Goal: Task Accomplishment & Management: Complete application form

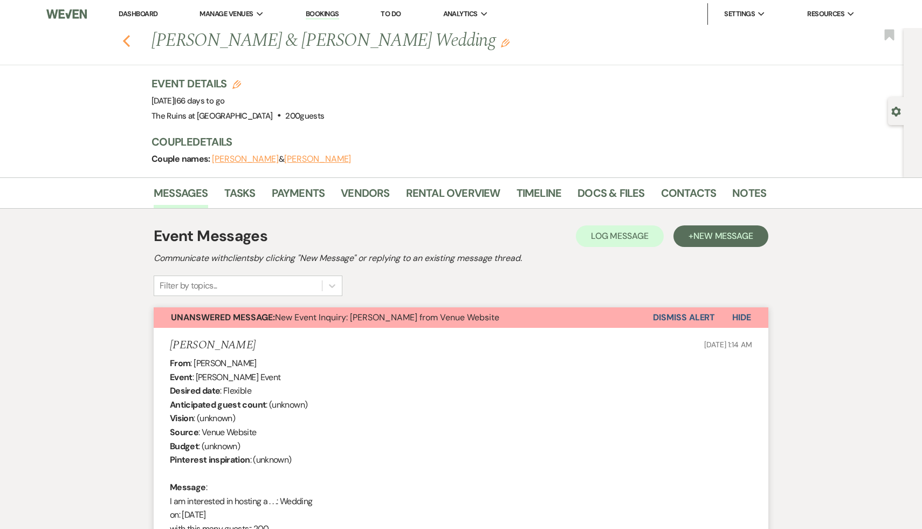
click at [125, 40] on use "button" at bounding box center [126, 41] width 7 height 12
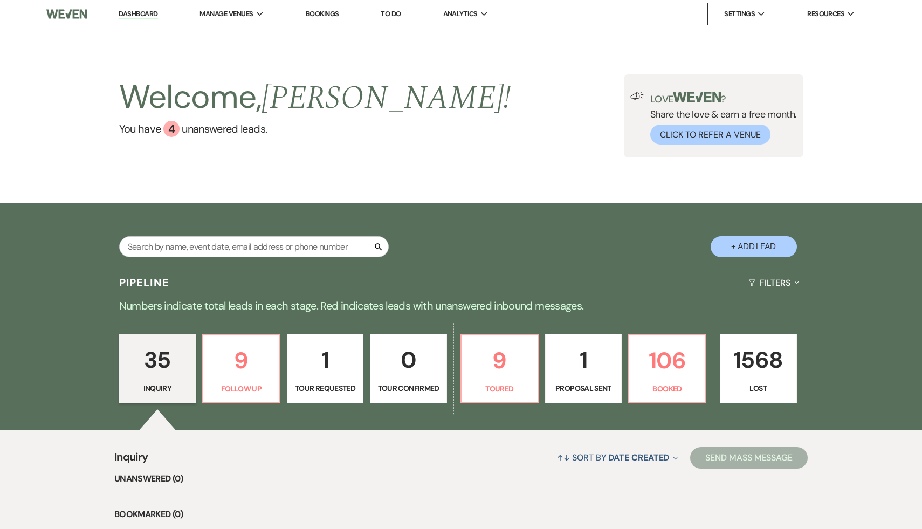
click at [759, 246] on button "+ Add Lead" at bounding box center [754, 246] width 86 height 21
select select "534"
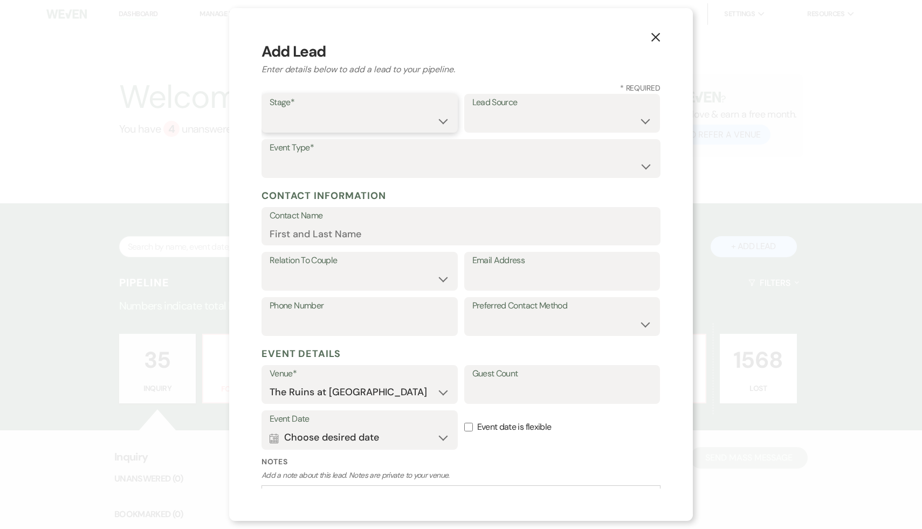
click at [442, 121] on select "Inquiry Follow Up Tour Requested Tour Confirmed Toured Proposal Sent Booked Lost" at bounding box center [360, 121] width 180 height 21
select select "1"
click at [270, 111] on select "Inquiry Follow Up Tour Requested Tour Confirmed Toured Proposal Sent Booked Lost" at bounding box center [360, 121] width 180 height 21
click at [646, 119] on select "Weven Venue Website Instagram Facebook Pinterest Google The Knot Wedding Wire H…" at bounding box center [562, 121] width 180 height 21
select select "6"
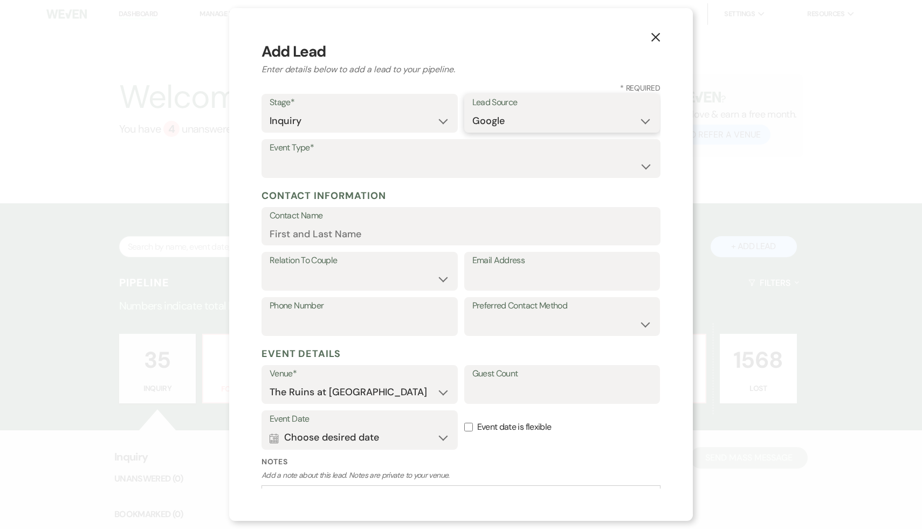
click at [472, 111] on select "Weven Venue Website Instagram Facebook Pinterest Google The Knot Wedding Wire H…" at bounding box center [562, 121] width 180 height 21
click at [643, 166] on select "Wedding Anniversary Party Baby Shower Bachelorette / Bachelor Party Birthday Pa…" at bounding box center [461, 166] width 383 height 21
select select "1"
click at [270, 156] on select "Wedding Anniversary Party Baby Shower Bachelorette / Bachelor Party Birthday Pa…" at bounding box center [461, 166] width 383 height 21
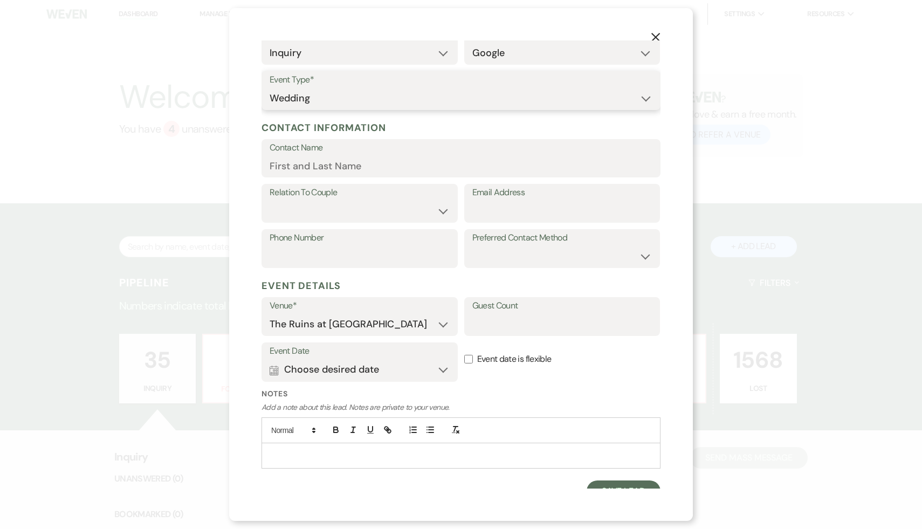
scroll to position [81, 0]
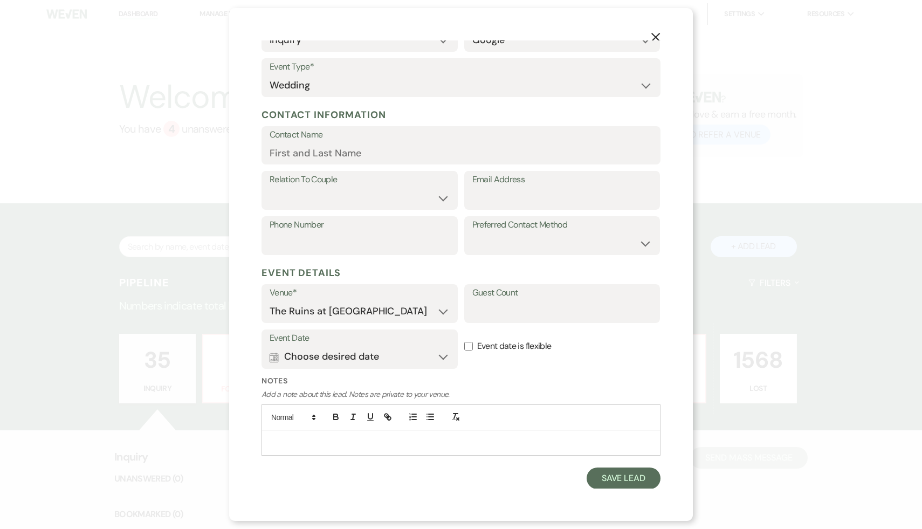
click at [305, 444] on p at bounding box center [461, 443] width 382 height 12
drag, startPoint x: 357, startPoint y: 455, endPoint x: 266, endPoint y: 455, distance: 90.6
click at [266, 455] on div "(914) 769-7942 kmartin45@fordham.edu Wedding details Wedding date They request:…" at bounding box center [461, 509] width 398 height 158
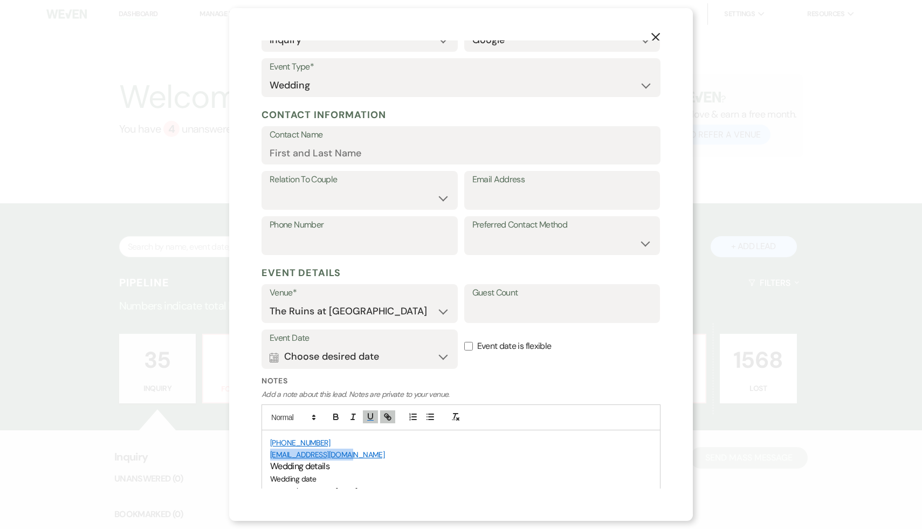
copy link "kmartin45@fordham.edu"
click at [494, 203] on input "Email Address" at bounding box center [562, 198] width 180 height 21
paste input "kmartin45@fordham.edu"
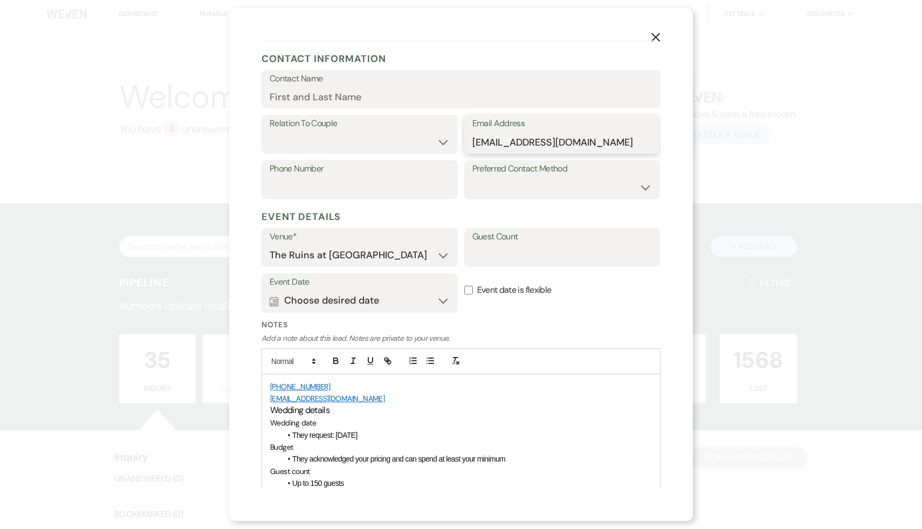
scroll to position [138, 0]
type input "kmartin45@fordham.edu"
drag, startPoint x: 326, startPoint y: 386, endPoint x: 249, endPoint y: 382, distance: 76.7
click at [249, 382] on div "X Add Lead Enter details below to add a lead to your pipeline. * Required Stage…" at bounding box center [461, 264] width 464 height 513
copy link "(914) 769-7942"
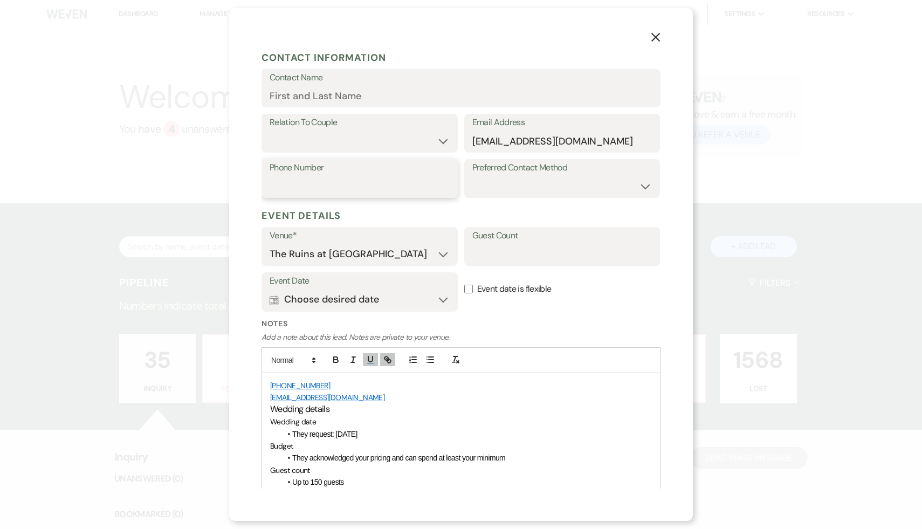
click at [345, 189] on input "Phone Number" at bounding box center [360, 186] width 180 height 21
paste input "(914) 769-7942"
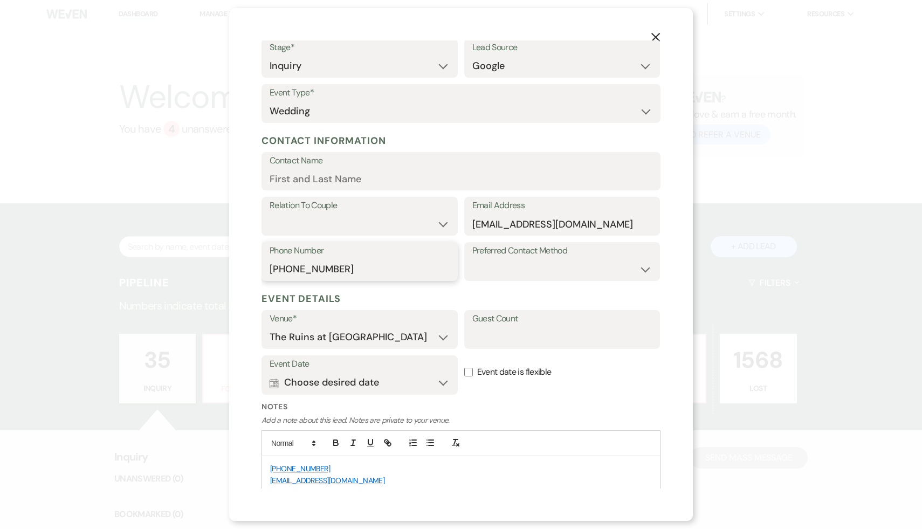
scroll to position [0, 0]
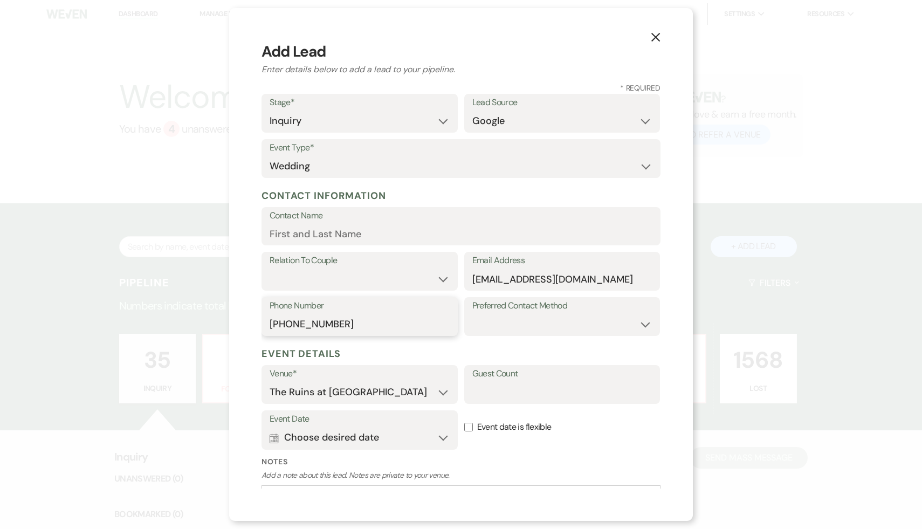
type input "(914) 769-7942"
click at [337, 232] on input "Contact Name" at bounding box center [461, 233] width 383 height 21
type input "[PERSON_NAME]"
click at [443, 278] on select "Couple Planner Parent of Couple Family Member Friend Other" at bounding box center [360, 279] width 180 height 21
select select "1"
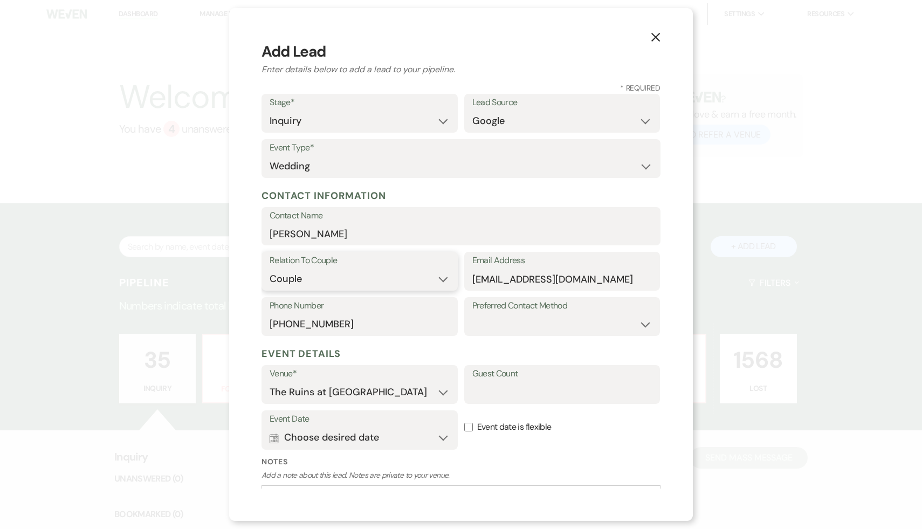
click at [270, 269] on select "Couple Planner Parent of Couple Family Member Friend Other" at bounding box center [360, 279] width 180 height 21
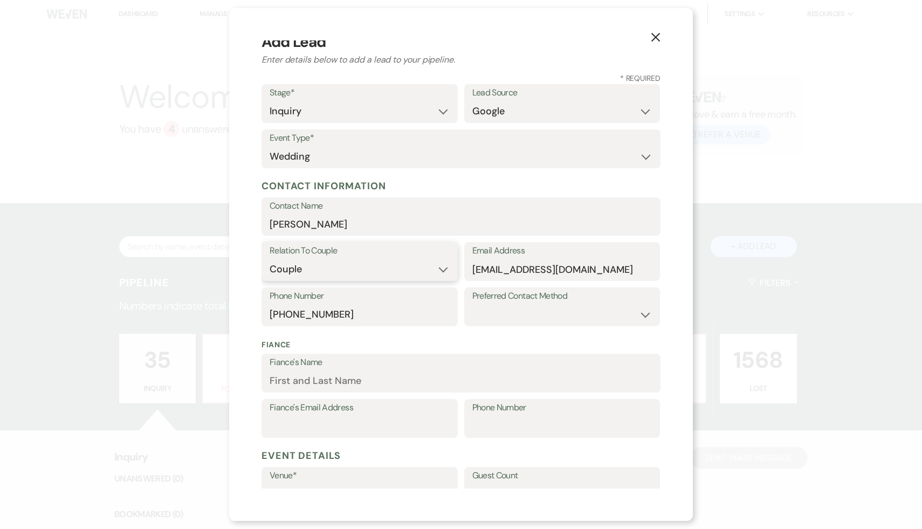
scroll to position [11, 0]
click at [322, 383] on input "Fiance's Name" at bounding box center [461, 379] width 383 height 21
type input "Bill"
click at [392, 405] on label "Fiance's Email Address" at bounding box center [360, 407] width 180 height 16
click at [392, 415] on input "Fiance's Email Address" at bounding box center [360, 425] width 180 height 21
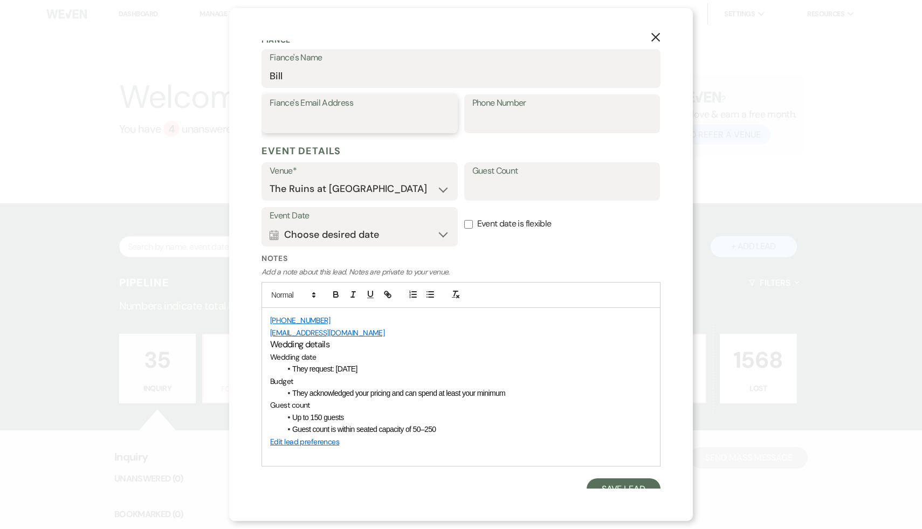
scroll to position [325, 0]
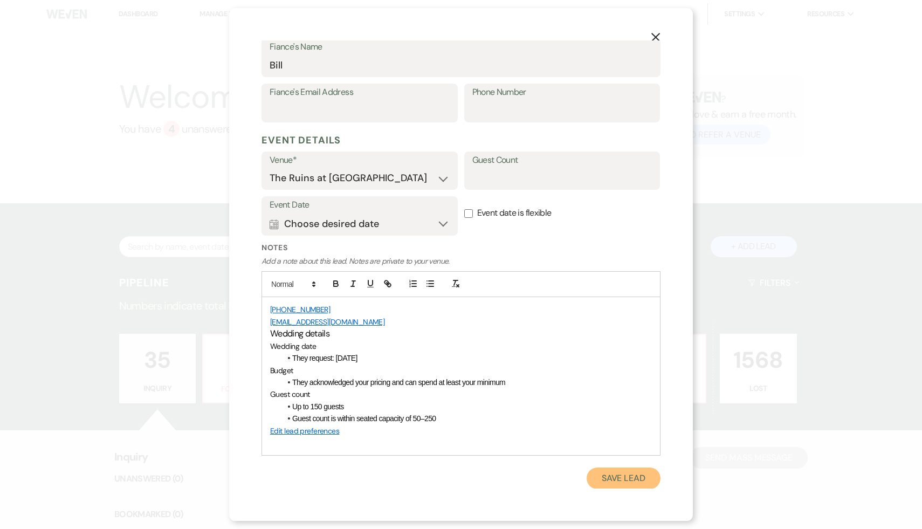
click at [623, 480] on button "Save Lead" at bounding box center [624, 479] width 74 height 22
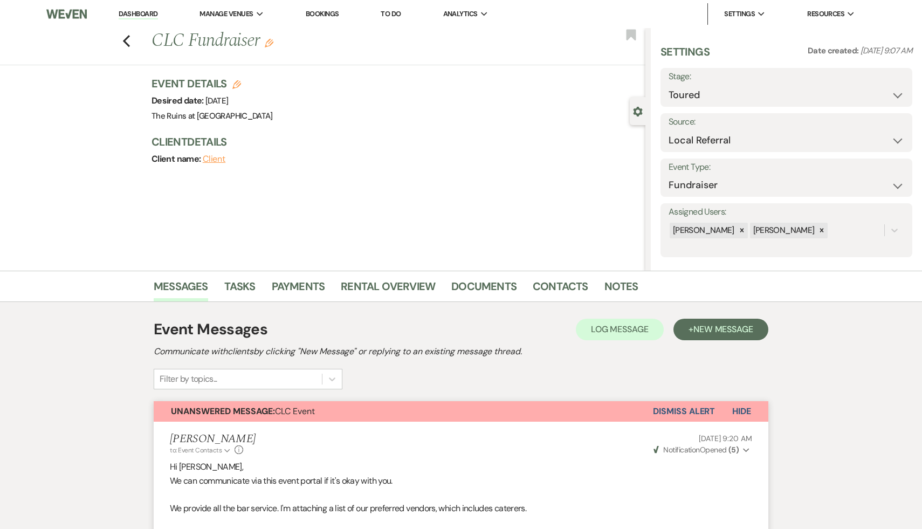
select select "5"
select select "20"
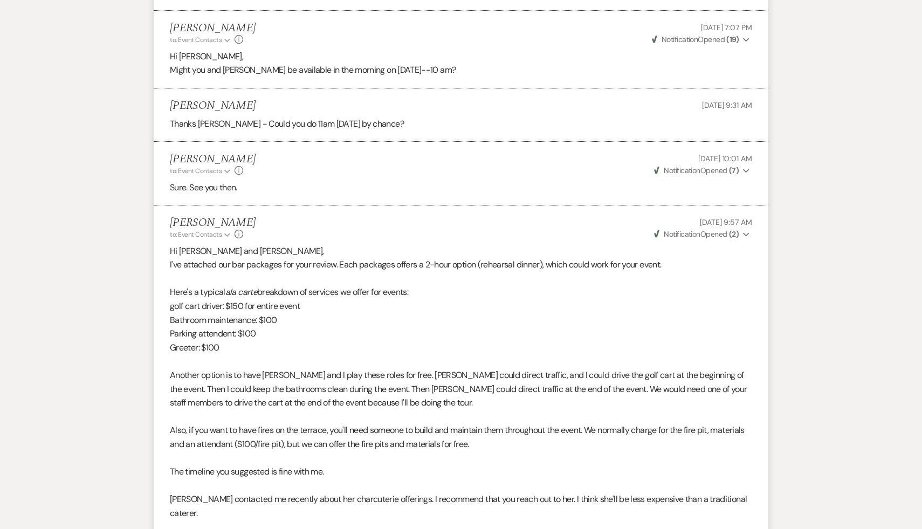
scroll to position [810, 0]
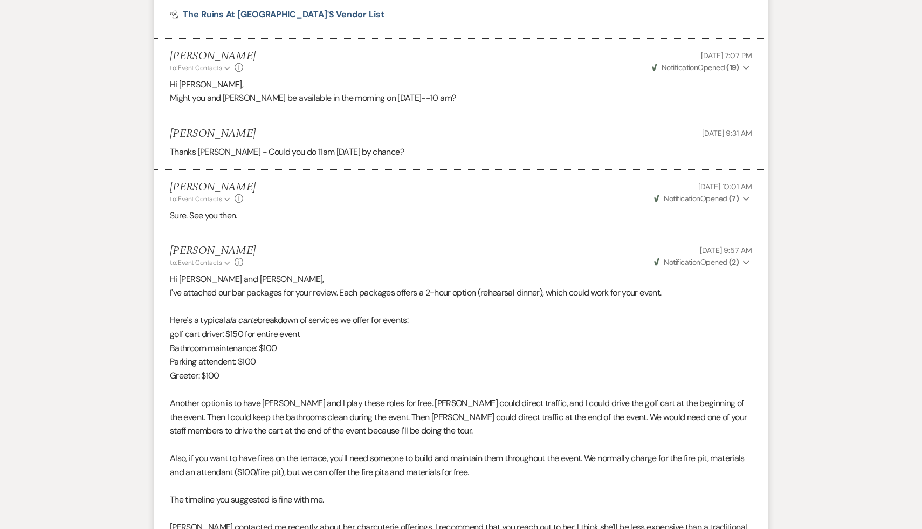
select select "5"
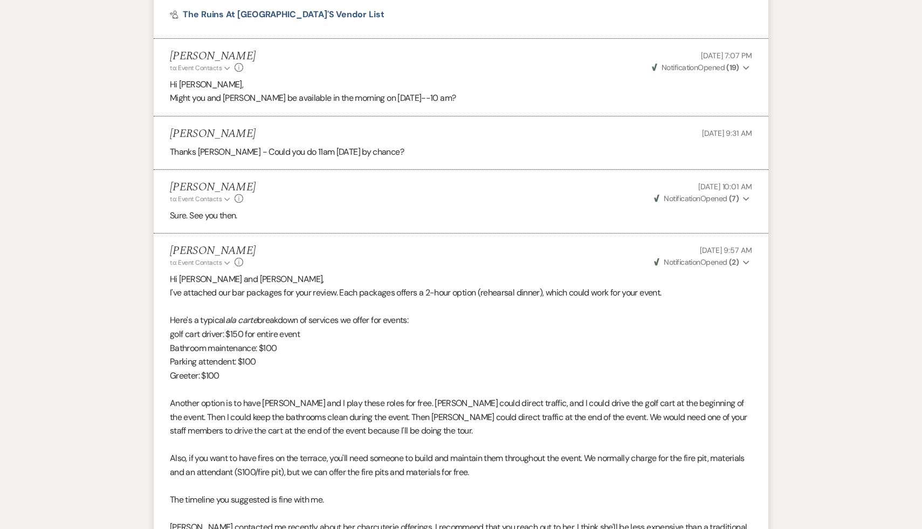
select select "5"
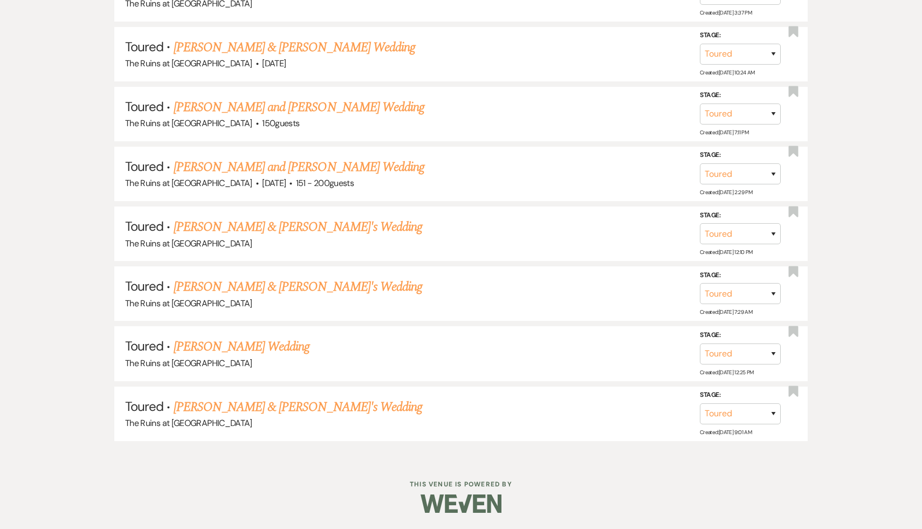
scroll to position [130, 0]
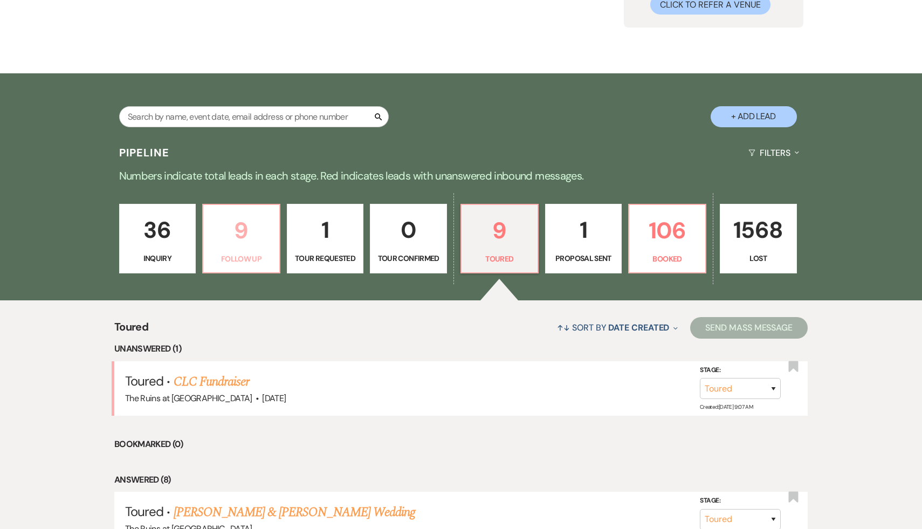
click at [242, 232] on p "9" at bounding box center [241, 231] width 63 height 36
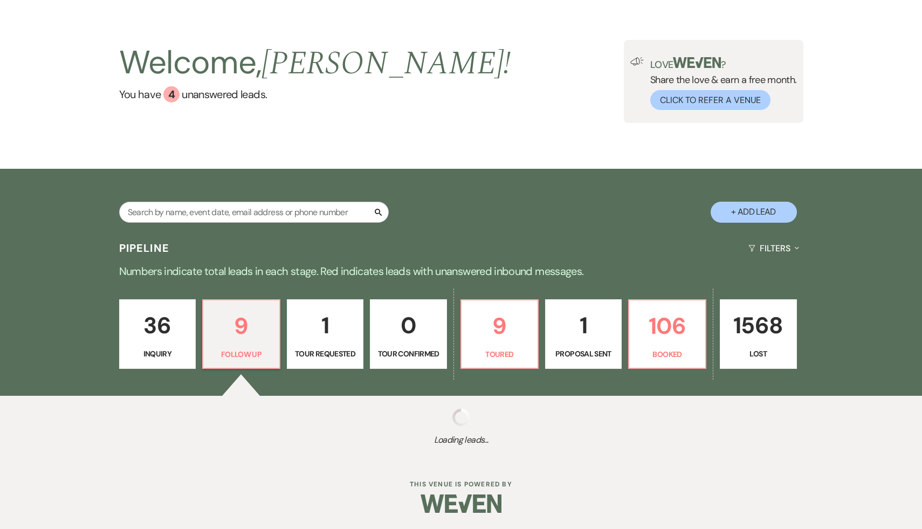
select select "9"
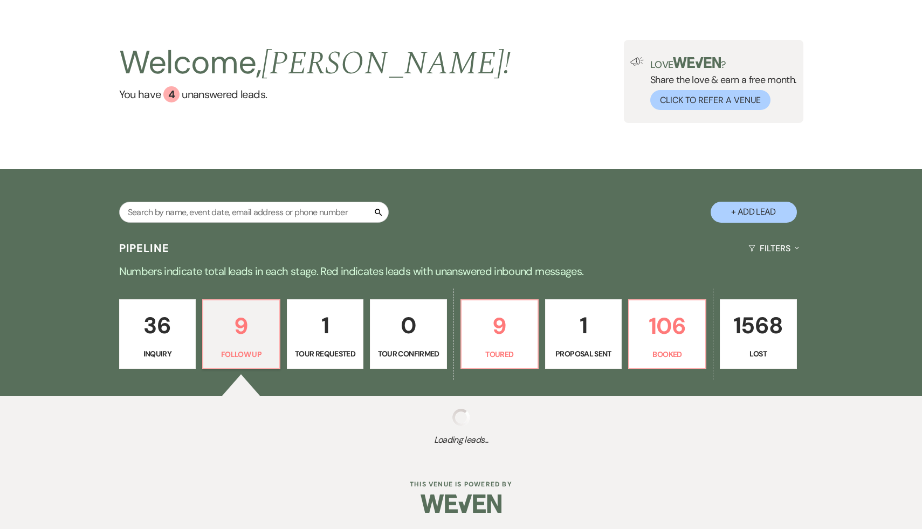
select select "9"
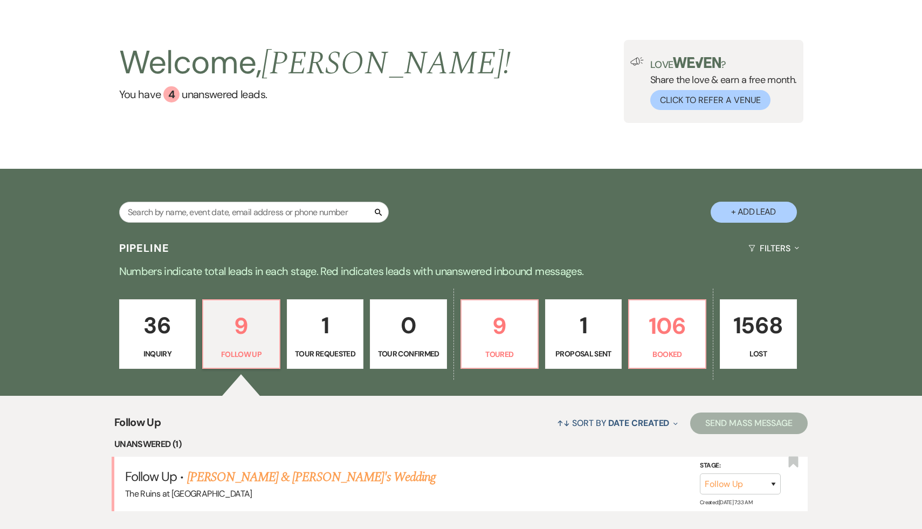
scroll to position [130, 0]
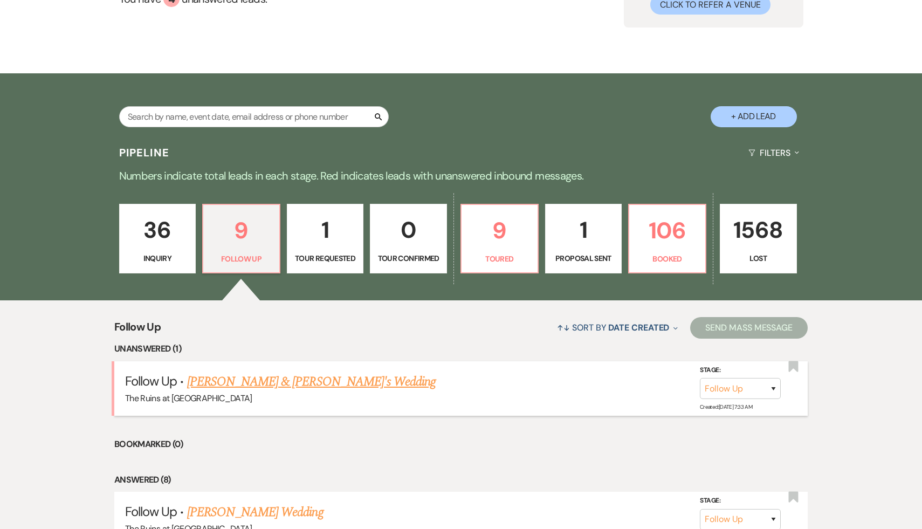
click at [300, 381] on link "[PERSON_NAME] & [PERSON_NAME]'s Wedding" at bounding box center [311, 381] width 249 height 19
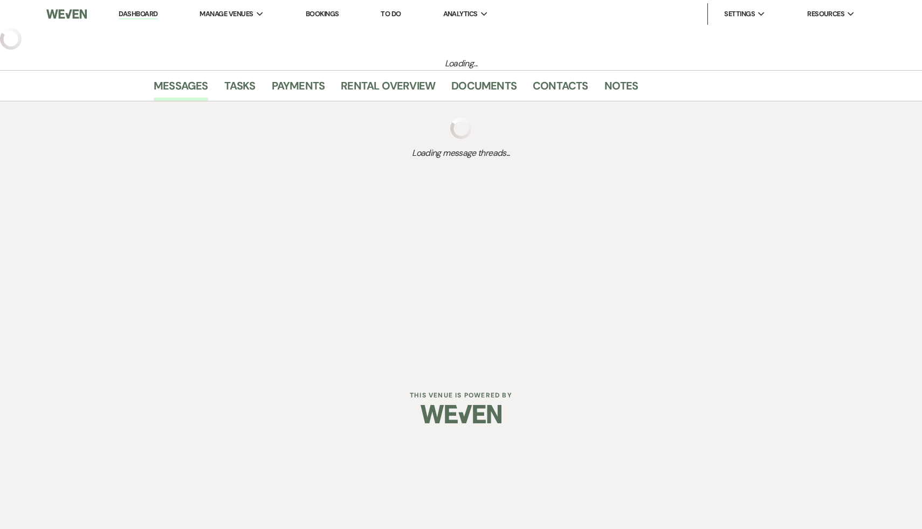
select select "9"
select select "4"
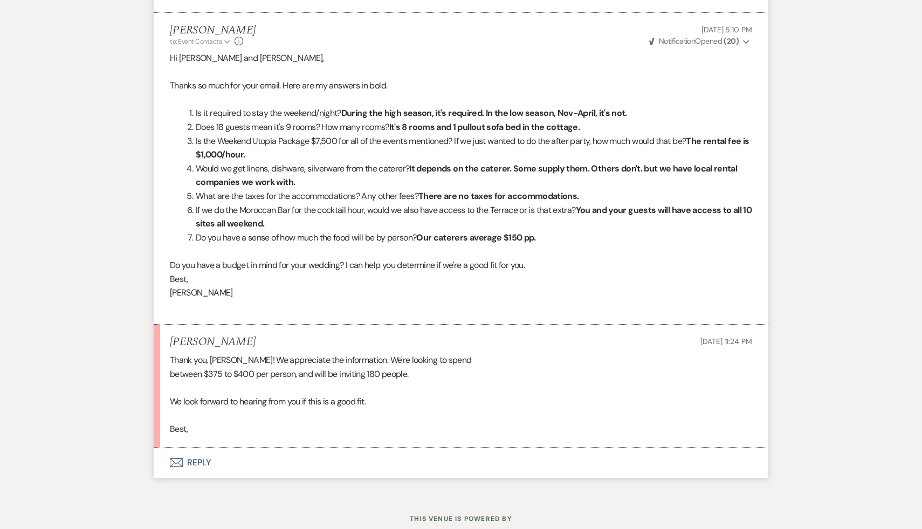
scroll to position [1474, 0]
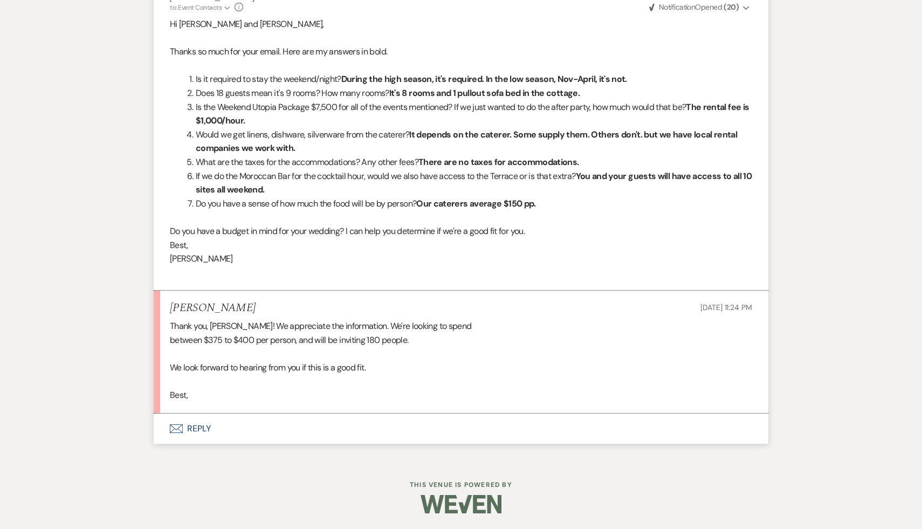
scroll to position [130, 0]
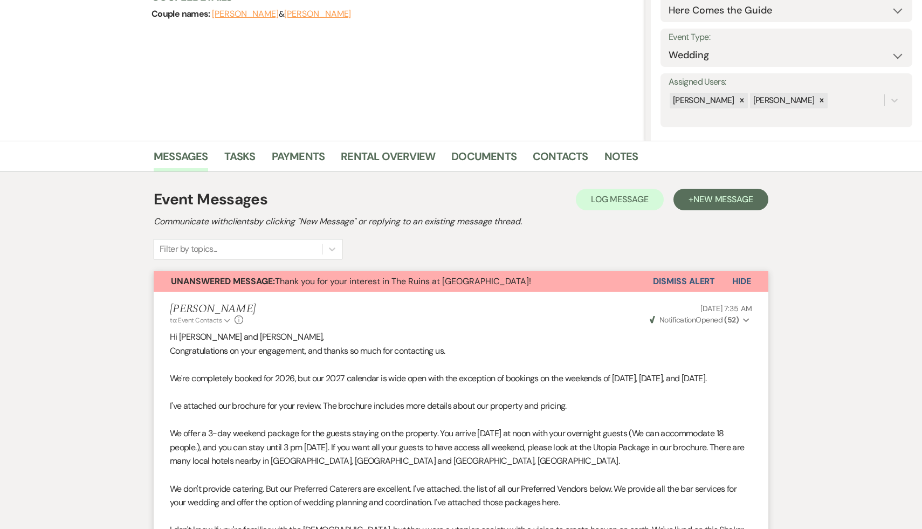
select select "9"
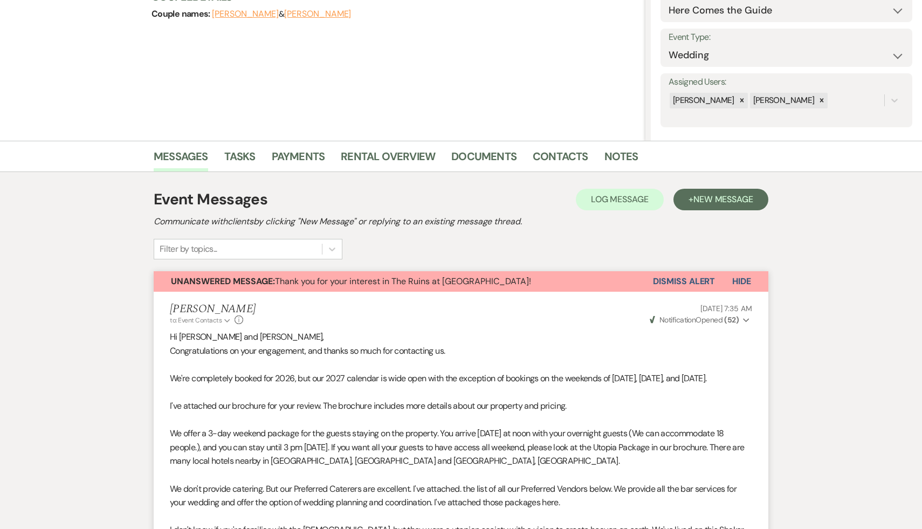
select select "9"
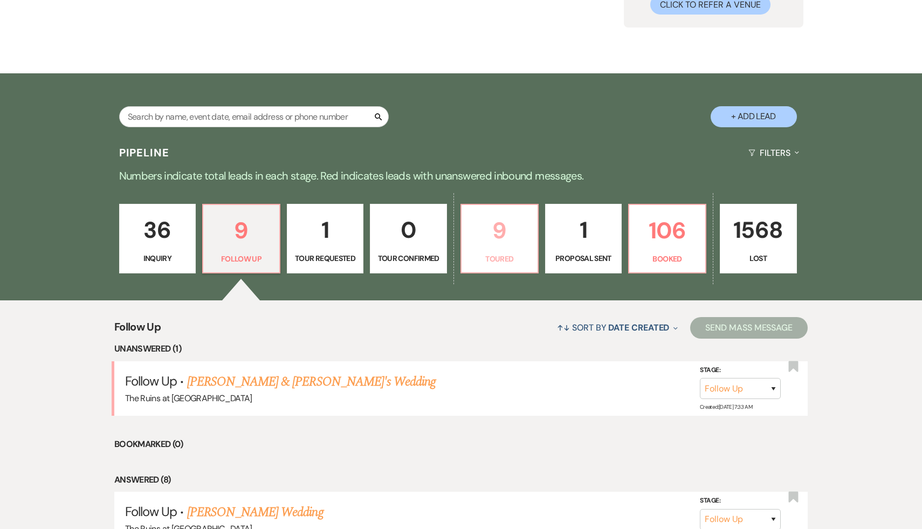
click at [504, 232] on p "9" at bounding box center [499, 231] width 63 height 36
select select "5"
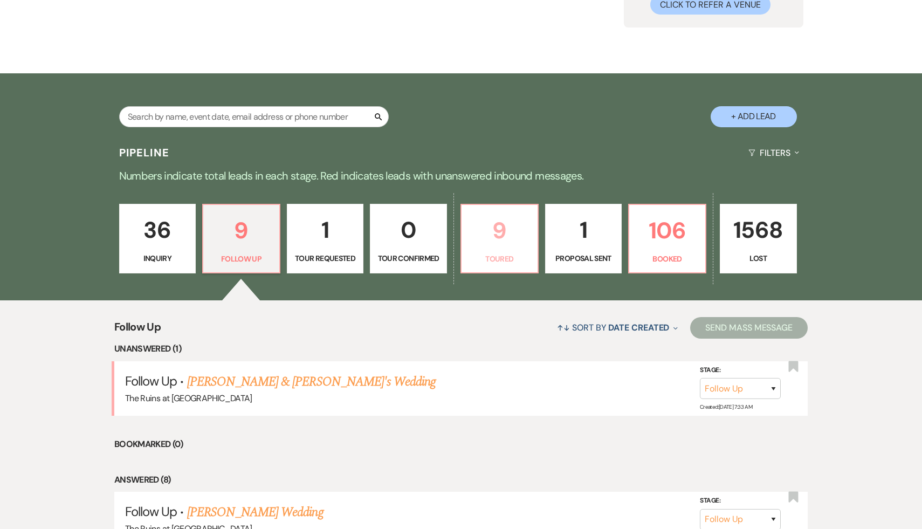
select select "5"
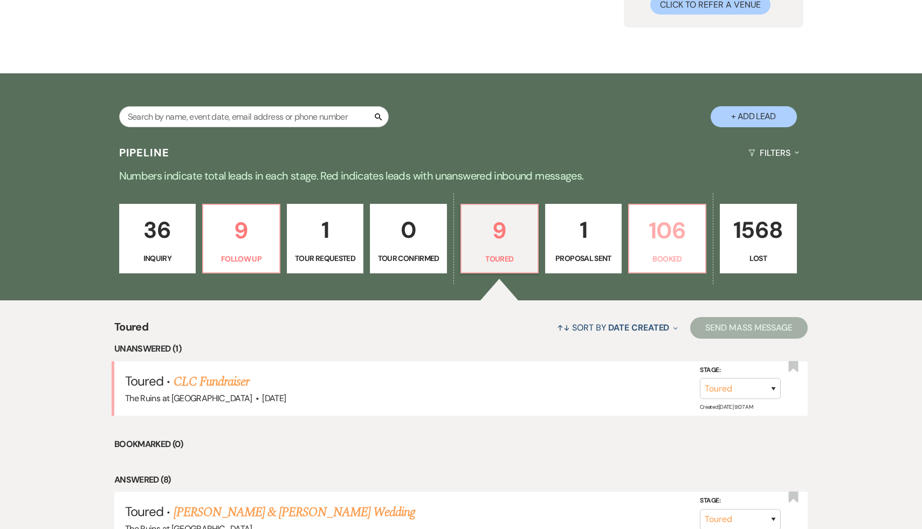
click at [669, 230] on p "106" at bounding box center [667, 231] width 63 height 36
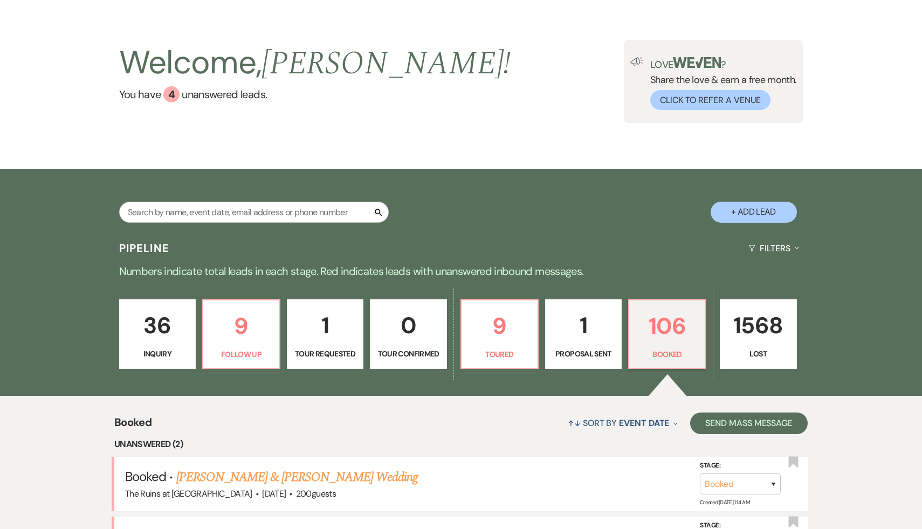
scroll to position [130, 0]
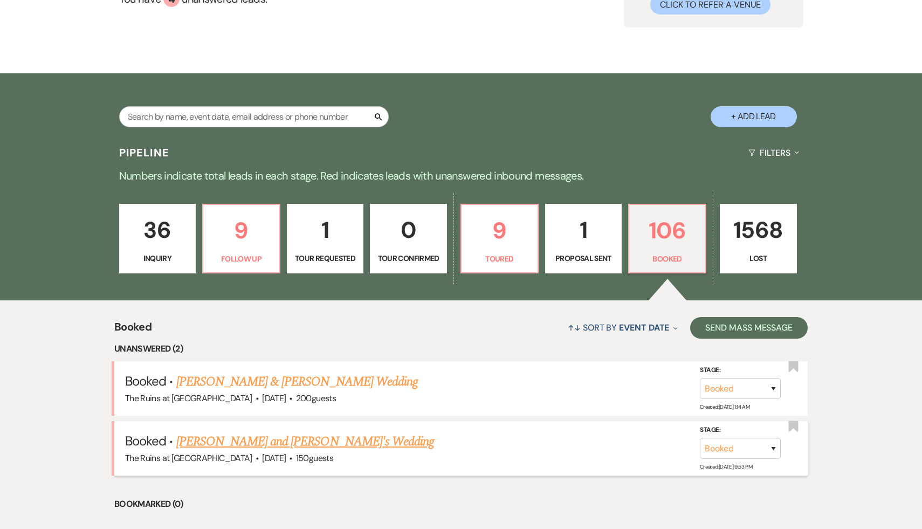
click at [253, 442] on link "[PERSON_NAME] and [PERSON_NAME]'s Wedding" at bounding box center [305, 441] width 258 height 19
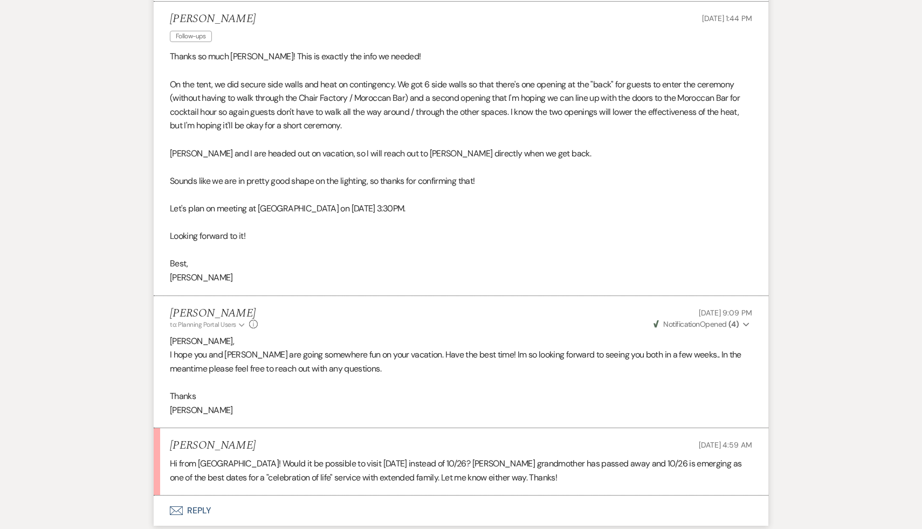
scroll to position [1924, 0]
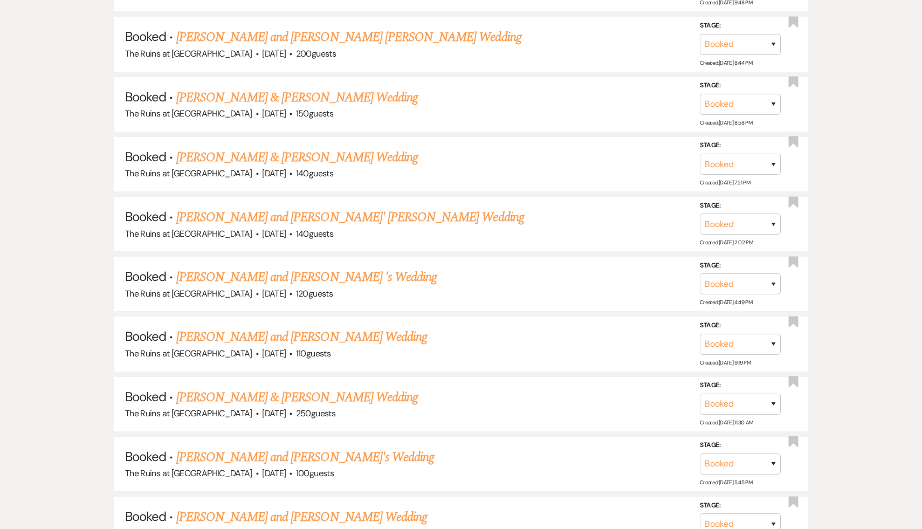
scroll to position [130, 0]
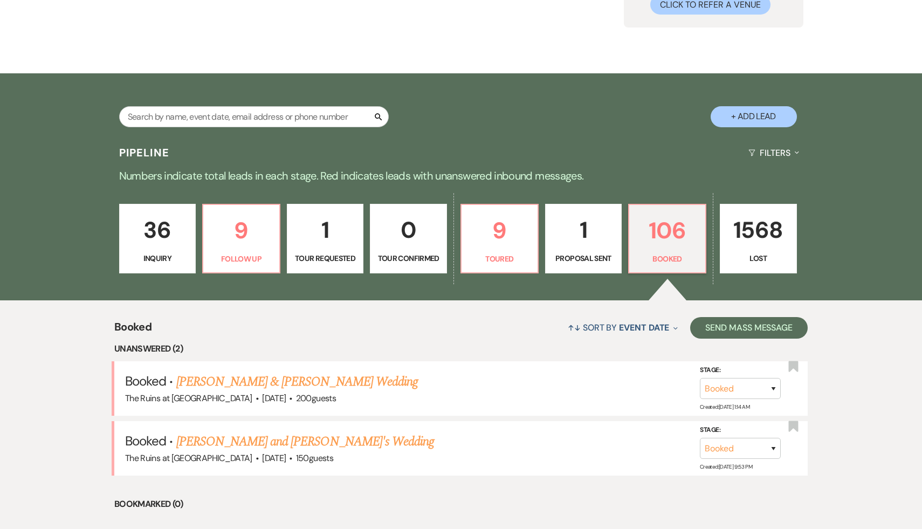
click at [144, 235] on p "36" at bounding box center [157, 230] width 63 height 36
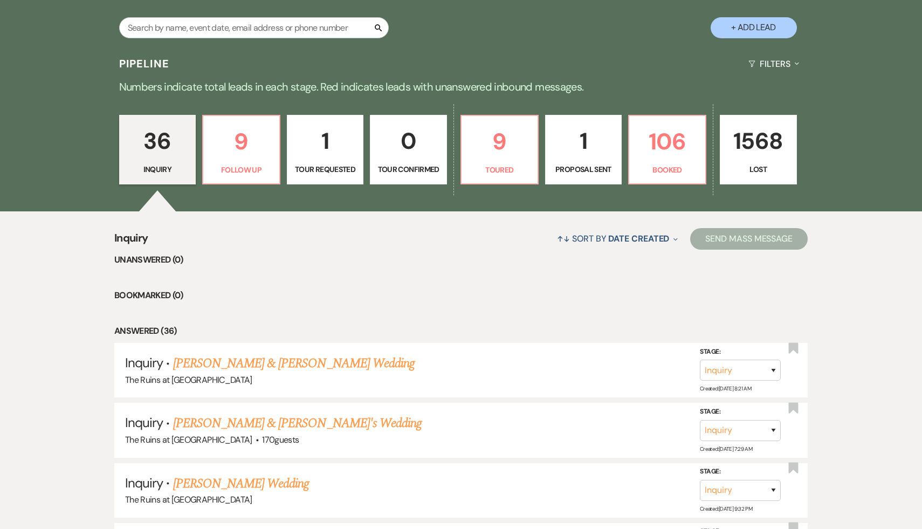
scroll to position [232, 0]
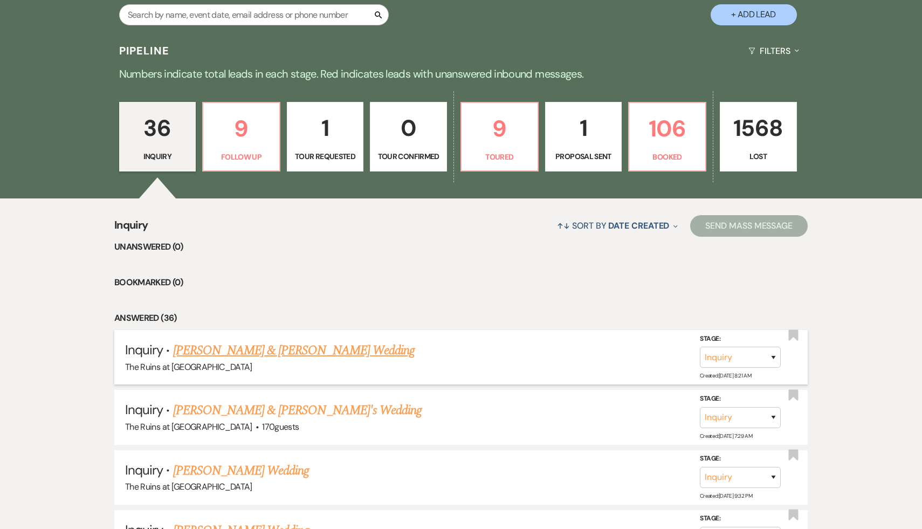
click at [246, 350] on link "[PERSON_NAME] & [PERSON_NAME] Wedding" at bounding box center [294, 350] width 242 height 19
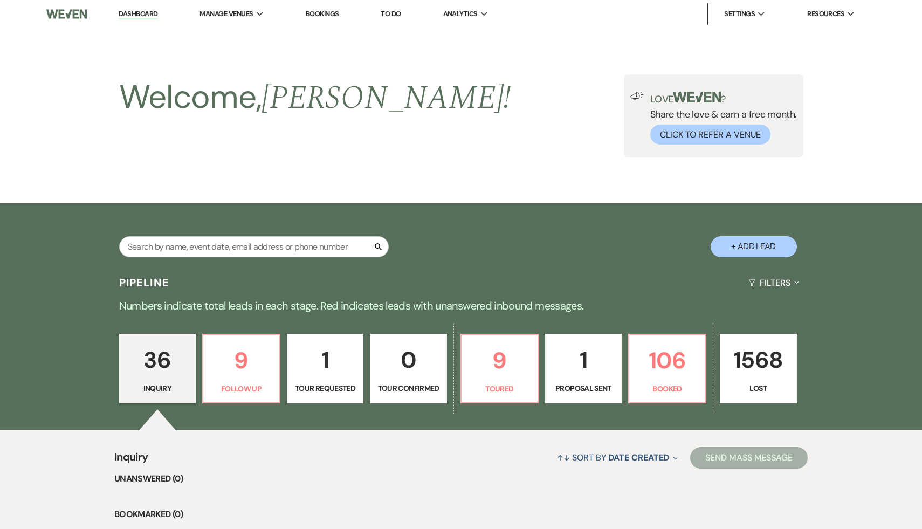
select select "6"
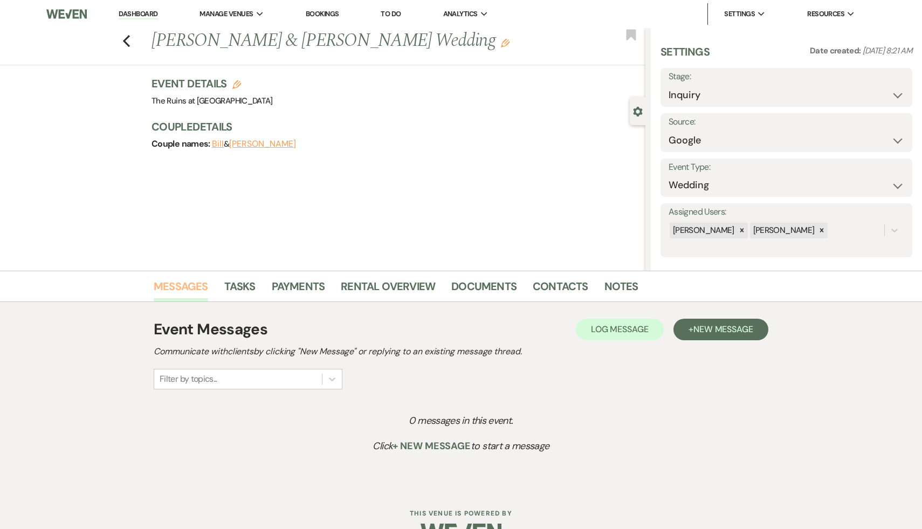
click at [177, 289] on link "Messages" at bounding box center [181, 290] width 54 height 24
click at [718, 330] on span "New Message" at bounding box center [724, 329] width 60 height 11
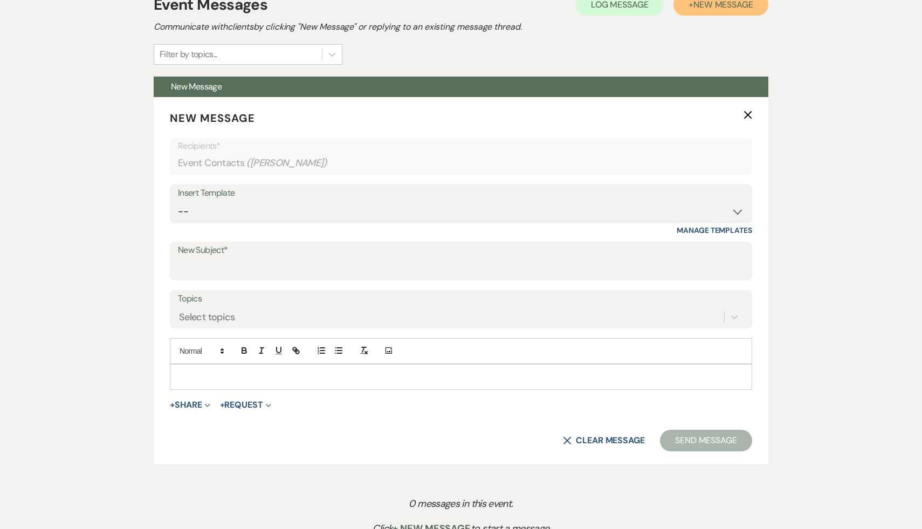
scroll to position [354, 0]
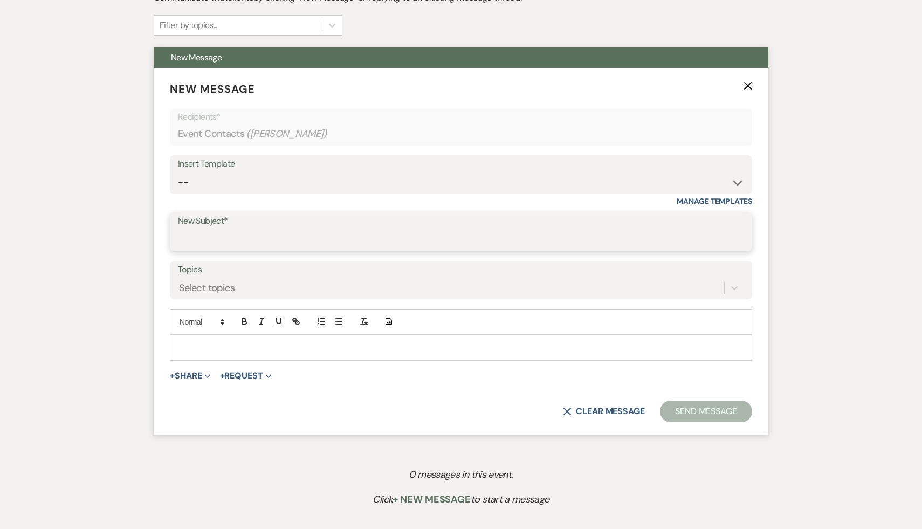
click at [594, 236] on input "New Subject*" at bounding box center [461, 239] width 566 height 21
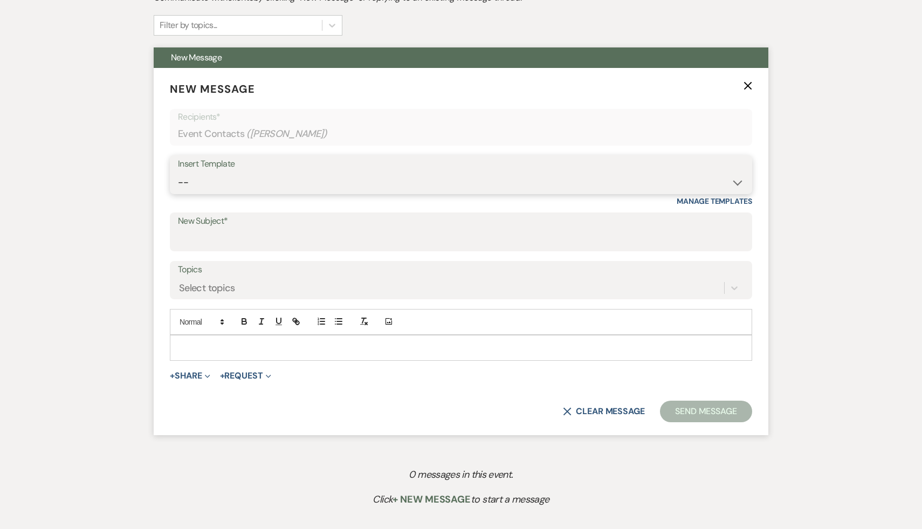
click at [739, 182] on select "-- Weven Planning Portal Introduction (Booked Events) Initial Inquiry Response …" at bounding box center [461, 182] width 566 height 21
select select "566"
click at [178, 172] on select "-- Weven Planning Portal Introduction (Booked Events) Initial Inquiry Response …" at bounding box center [461, 182] width 566 height 21
type input "Thank you for your interest in The Ruins at [GEOGRAPHIC_DATA]!"
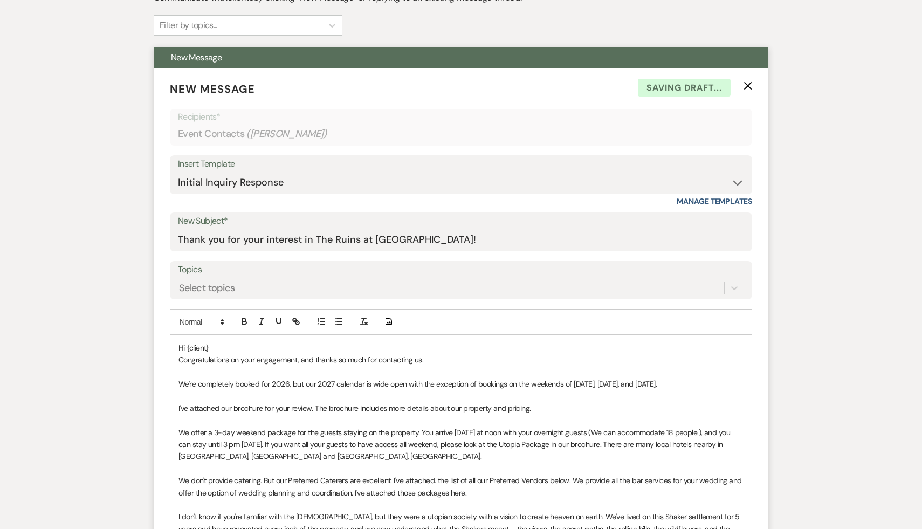
click at [248, 345] on p "Hi {client}" at bounding box center [461, 348] width 565 height 12
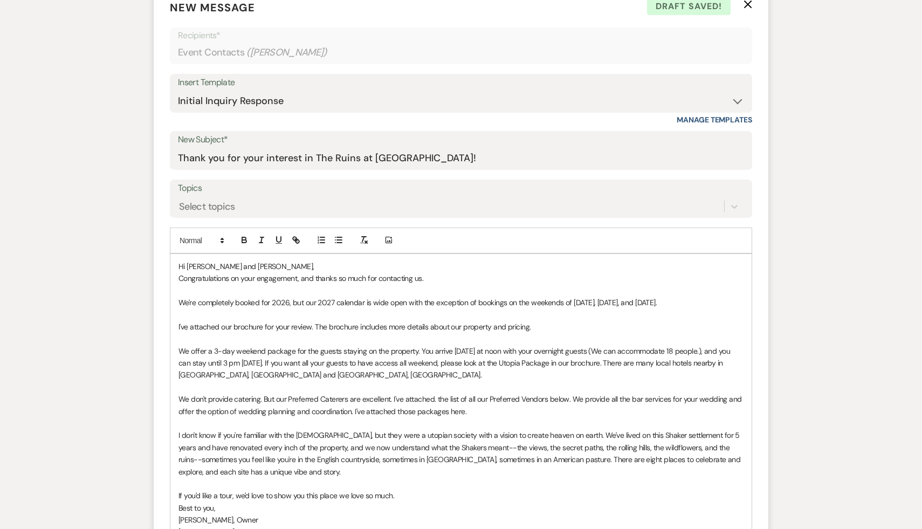
scroll to position [436, 0]
drag, startPoint x: 678, startPoint y: 302, endPoint x: 160, endPoint y: 305, distance: 518.3
click at [160, 305] on form "New Message X Draft Recipients* Event Contacts ( [PERSON_NAME] ) Insert Templat…" at bounding box center [461, 345] width 615 height 720
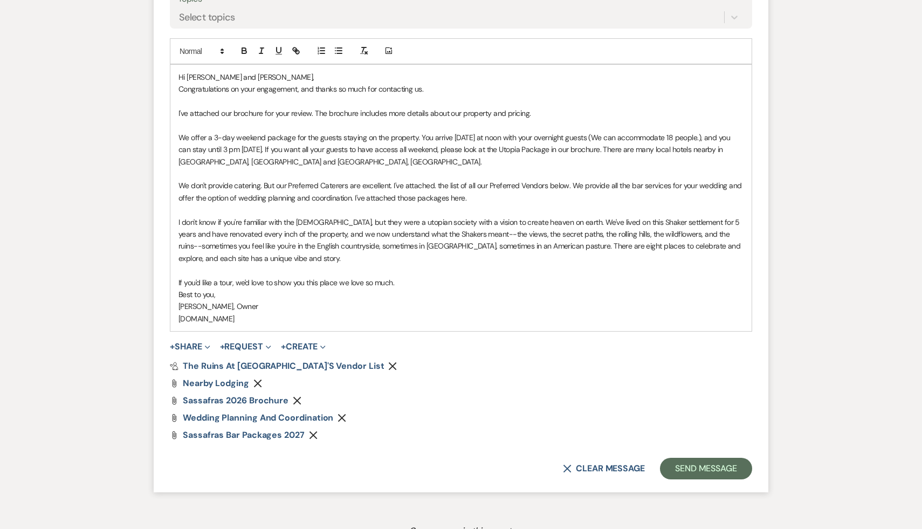
scroll to position [633, 0]
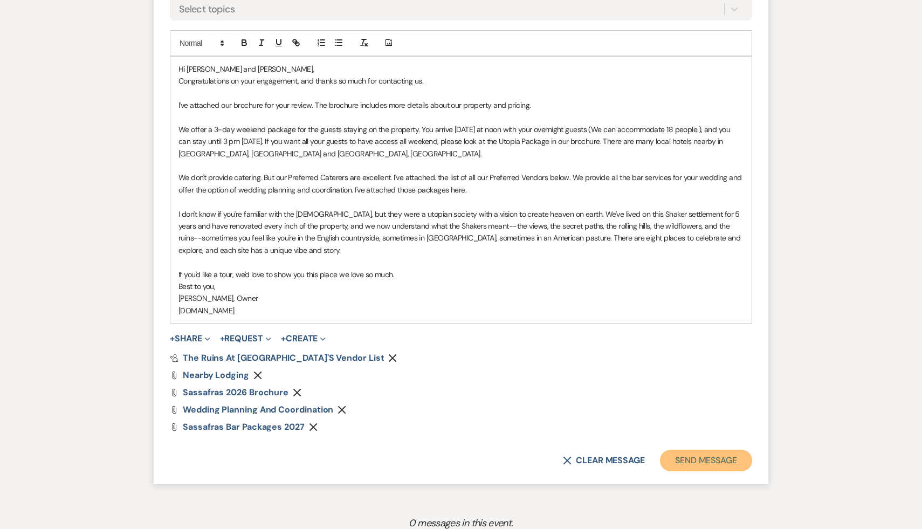
click at [709, 460] on button "Send Message" at bounding box center [706, 461] width 92 height 22
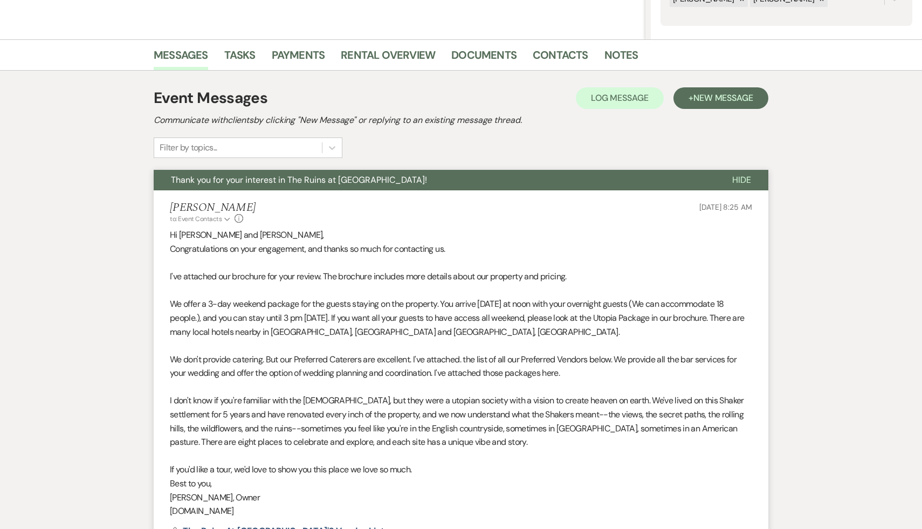
scroll to position [0, 0]
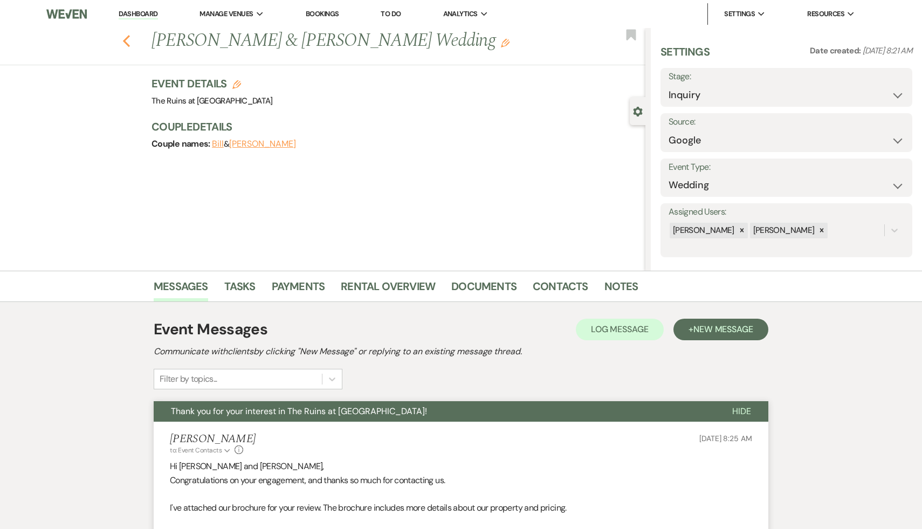
click at [126, 37] on icon "Previous" at bounding box center [126, 41] width 8 height 13
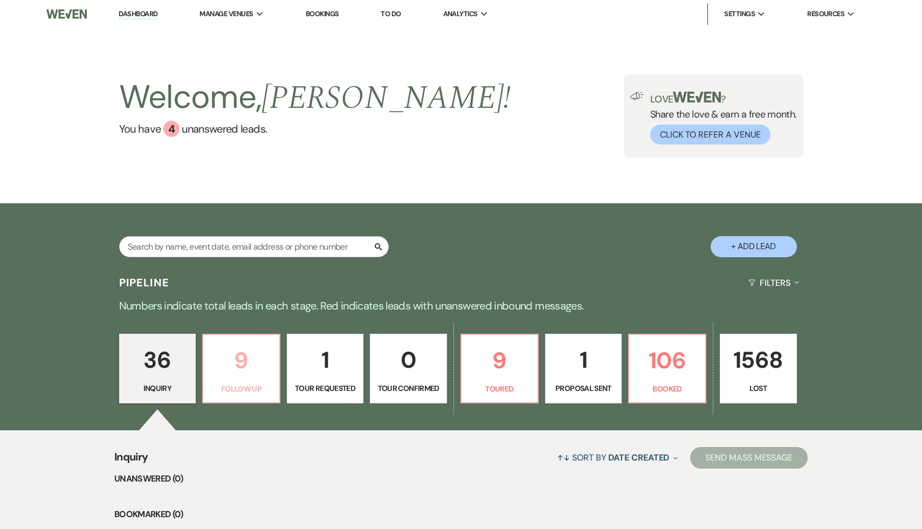
click at [238, 361] on p "9" at bounding box center [241, 361] width 63 height 36
select select "9"
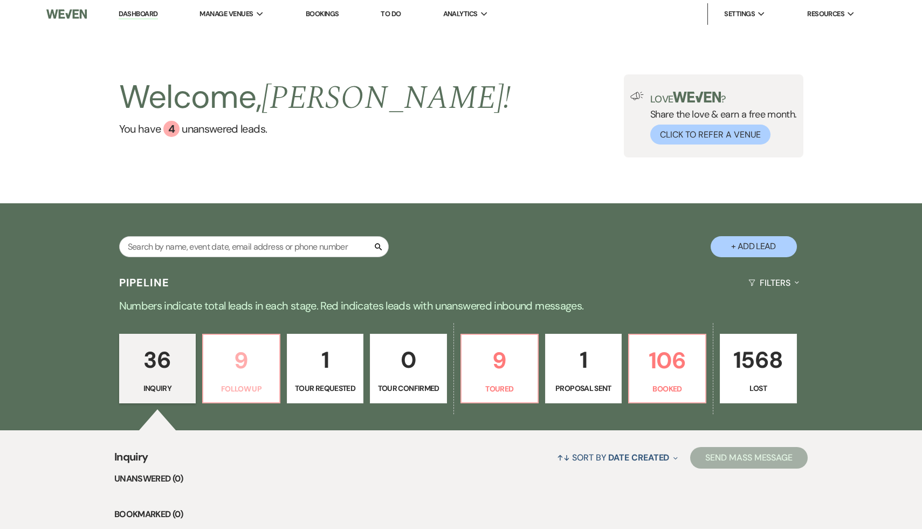
select select "9"
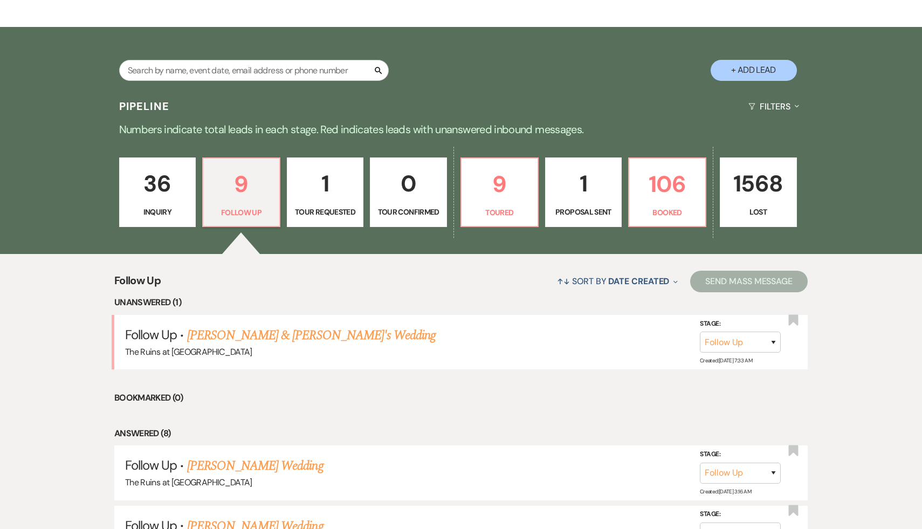
scroll to position [193, 0]
